Goal: Information Seeking & Learning: Check status

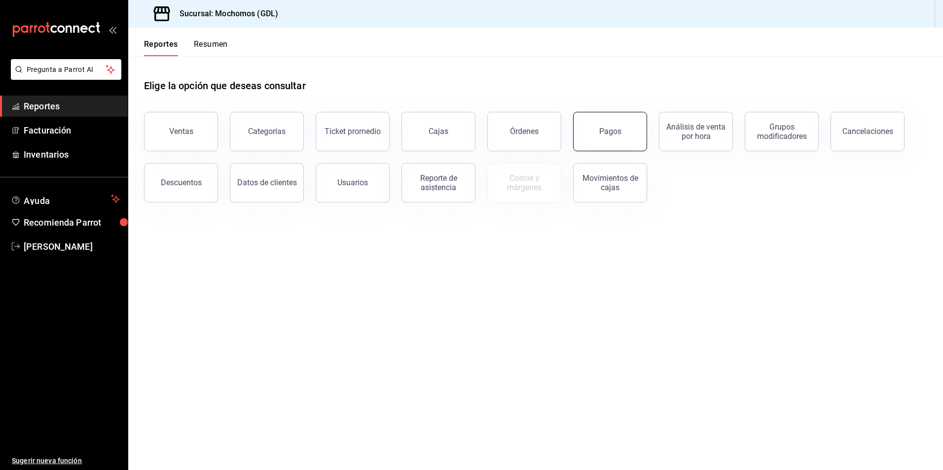
click at [632, 143] on button "Pagos" at bounding box center [610, 131] width 74 height 39
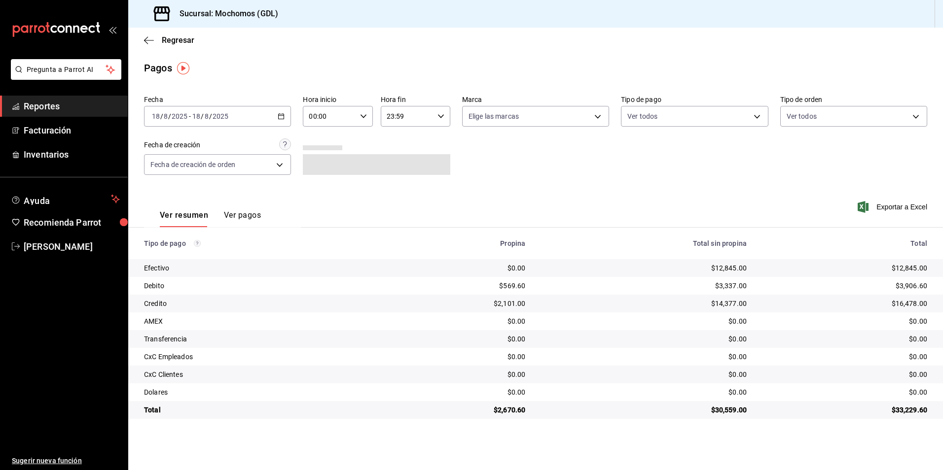
click at [357, 114] on div "00:00 Hora inicio" at bounding box center [338, 116] width 70 height 21
click at [316, 155] on button "05" at bounding box center [320, 161] width 31 height 20
type input "05:00"
click at [483, 114] on div at bounding box center [471, 235] width 943 height 470
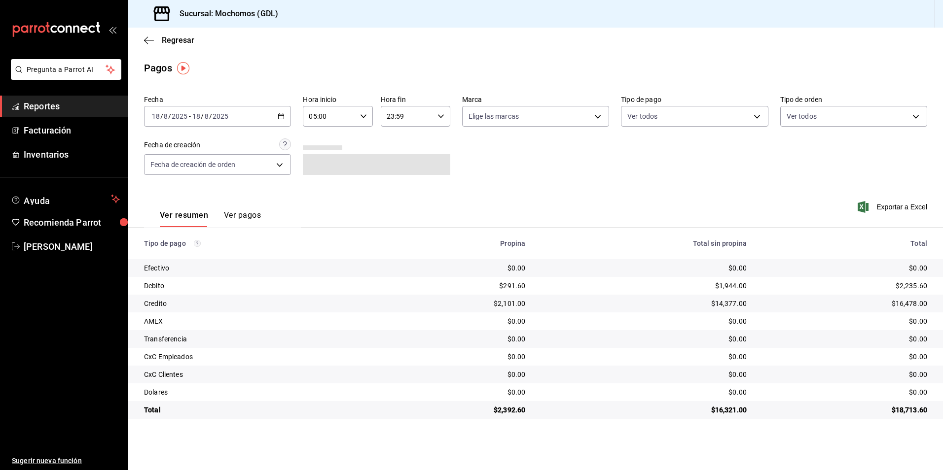
click at [485, 125] on body "Pregunta a Parrot AI Reportes Facturación Inventarios Ayuda Recomienda Parrot […" at bounding box center [471, 235] width 943 height 470
click at [473, 185] on input "checkbox" at bounding box center [473, 187] width 9 height 9
checkbox input "true"
type input "36c25d4a-7cb0-456c-a434-e981d54830bc"
click at [693, 118] on div at bounding box center [471, 235] width 943 height 470
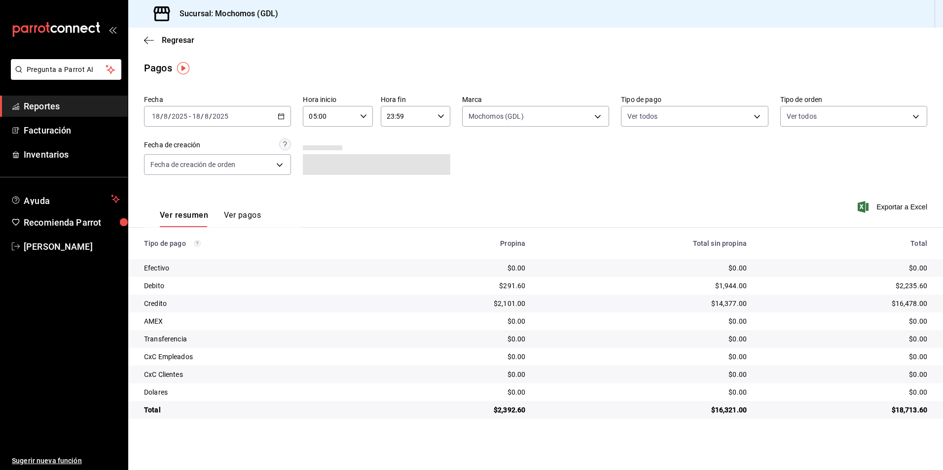
click at [684, 131] on div "Fecha [DATE] [DATE] - [DATE] [DATE] Hora inicio 05:00 Hora inicio Hora fin 23:5…" at bounding box center [535, 139] width 783 height 96
click at [671, 118] on body "Pregunta a Parrot AI Reportes Facturación Inventarios Ayuda Recomienda Parrot […" at bounding box center [471, 235] width 943 height 470
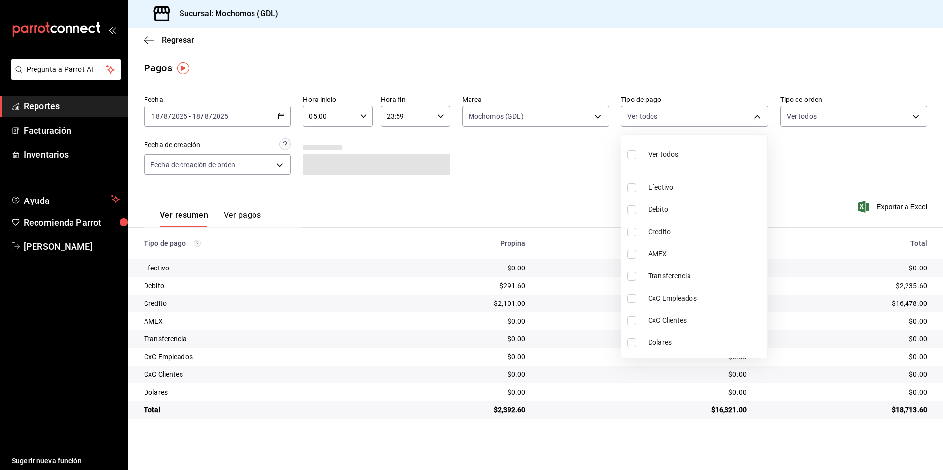
click at [657, 161] on div "Ver todos" at bounding box center [652, 153] width 51 height 21
type input "43f15ab9-6aaf-467e-828e-46d2c45c5663,c4bdfb15-5497-4aae-ad2b-38852a02f4e8,2255b…"
checkbox input "true"
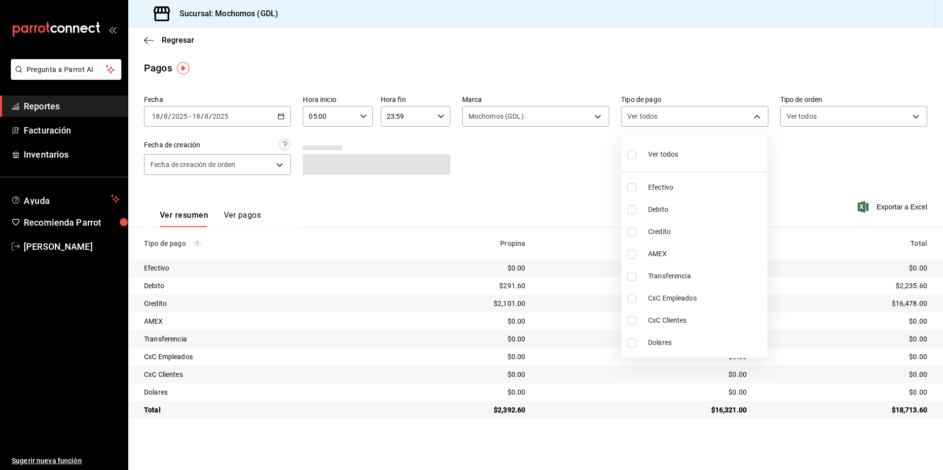
checkbox input "true"
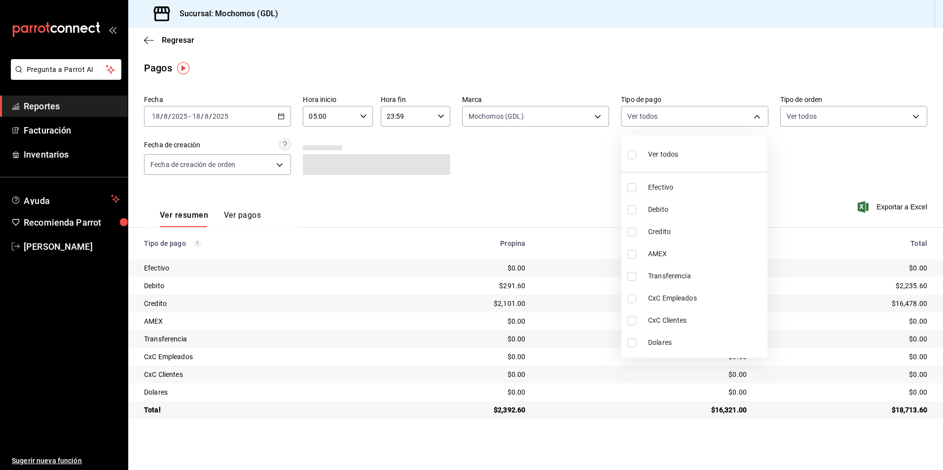
checkbox input "true"
click at [800, 113] on div at bounding box center [471, 235] width 943 height 470
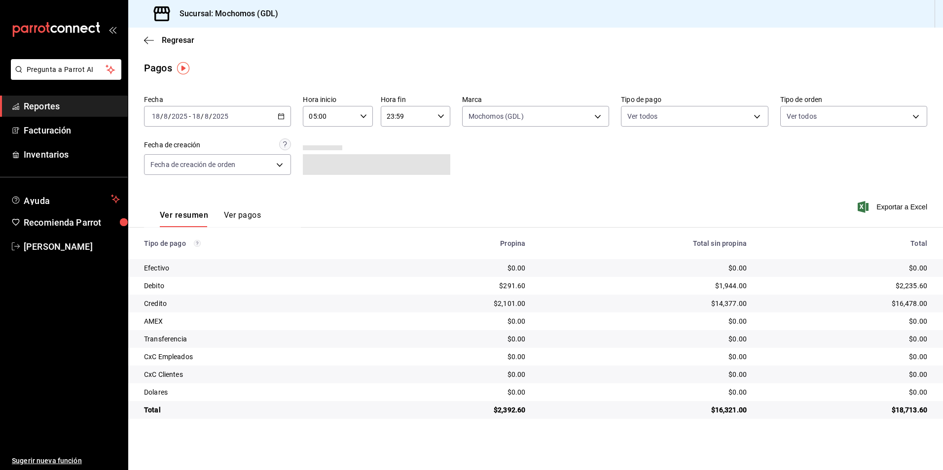
click at [800, 114] on body "Pregunta a Parrot AI Reportes Facturación Inventarios Ayuda Recomienda Parrot […" at bounding box center [471, 235] width 943 height 470
click at [786, 153] on li "Ver todos" at bounding box center [854, 153] width 146 height 29
type input "c3d0baef-30c0-4718-9d76-caab43e27316,13c4cc4a-99d2-42c0-ba96-c3de8c08c13d,7b791…"
checkbox input "true"
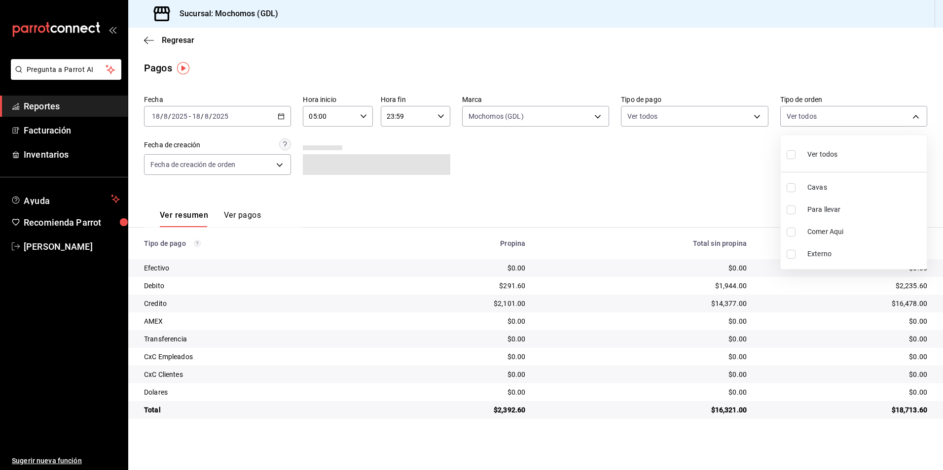
checkbox input "true"
click at [431, 176] on div at bounding box center [471, 235] width 943 height 470
